Goal: Information Seeking & Learning: Learn about a topic

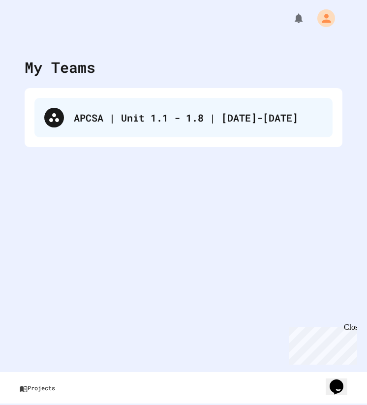
click at [178, 108] on div "APCSA | Unit 1.1 - 1.8 | [DATE]-[DATE]" at bounding box center [183, 117] width 298 height 39
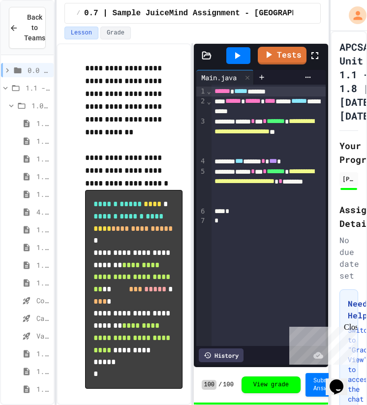
click at [34, 174] on div "1.4. Assignment and Input" at bounding box center [27, 176] width 53 height 14
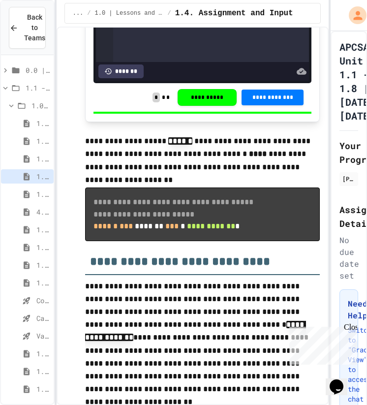
scroll to position [2510, 0]
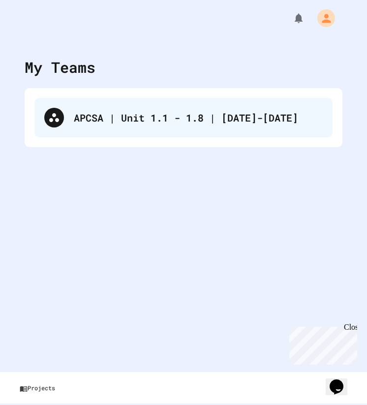
click at [153, 113] on div "APCSA | Unit 1.1 - 1.8 | [DATE]-[DATE]" at bounding box center [198, 117] width 249 height 15
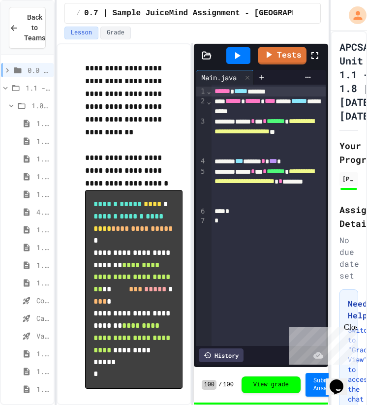
click at [25, 210] on icon at bounding box center [27, 211] width 6 height 7
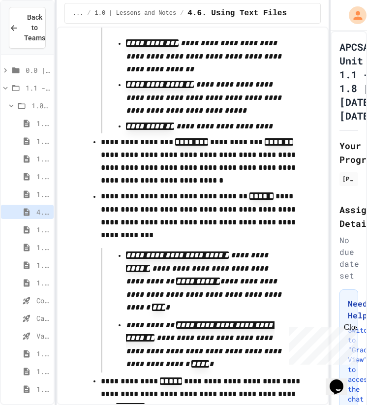
scroll to position [8808, 0]
